Goal: Find specific page/section: Find specific page/section

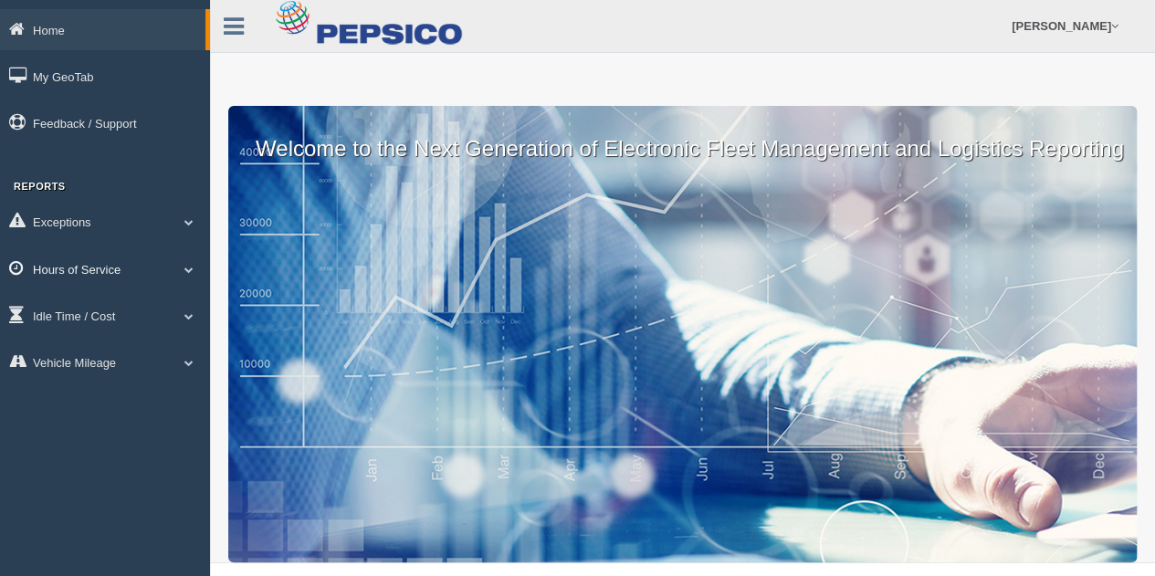
click at [183, 269] on span at bounding box center [189, 269] width 24 height 9
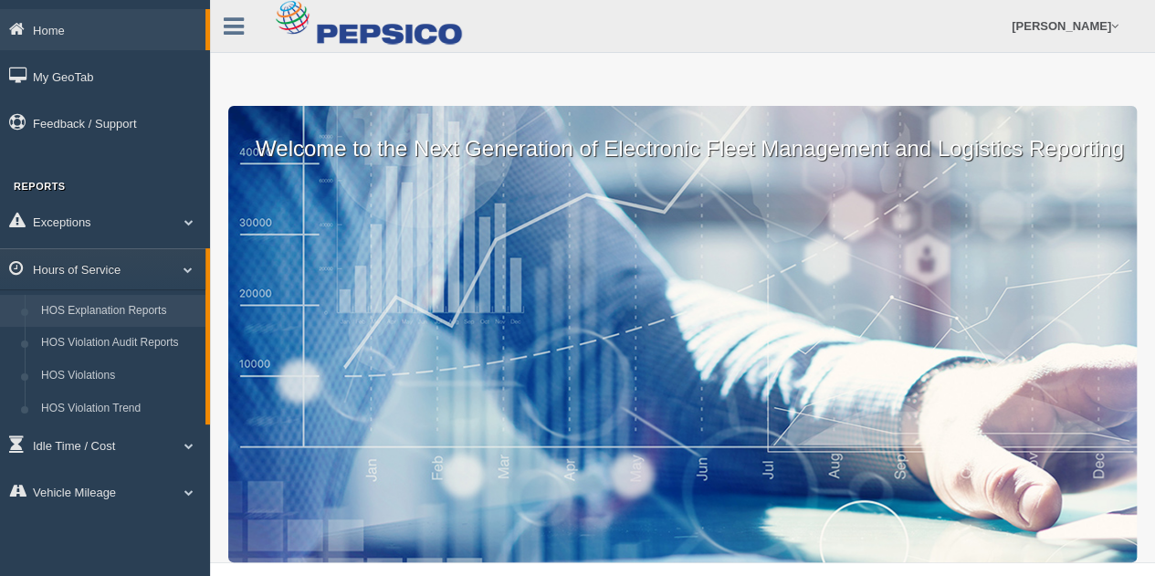
click at [127, 315] on link "HOS Explanation Reports" at bounding box center [119, 311] width 173 height 33
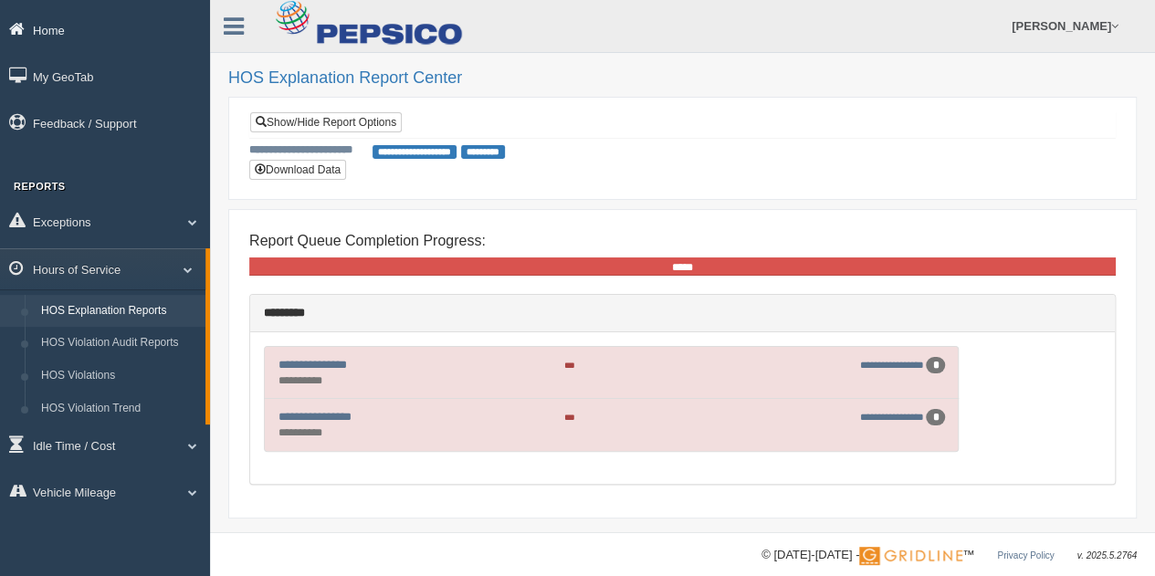
click at [61, 30] on link "Home" at bounding box center [105, 29] width 210 height 41
